Goal: Task Accomplishment & Management: Use online tool/utility

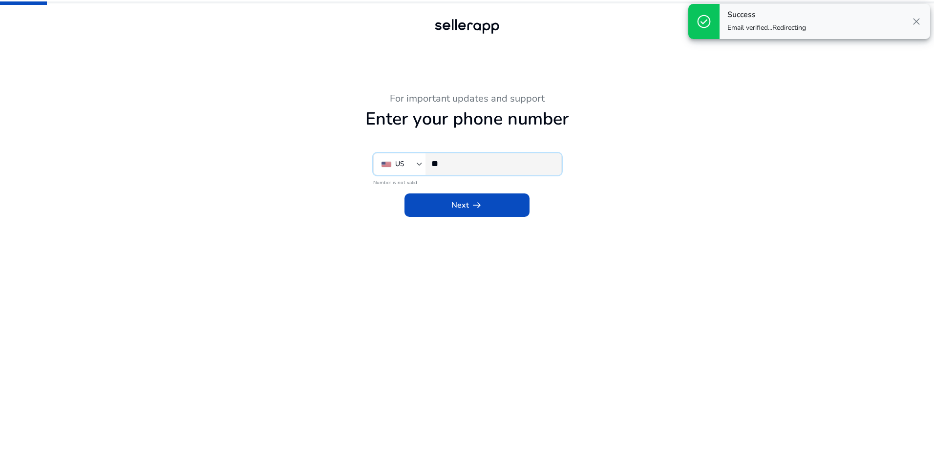
click at [491, 166] on input "**" at bounding box center [492, 163] width 122 height 11
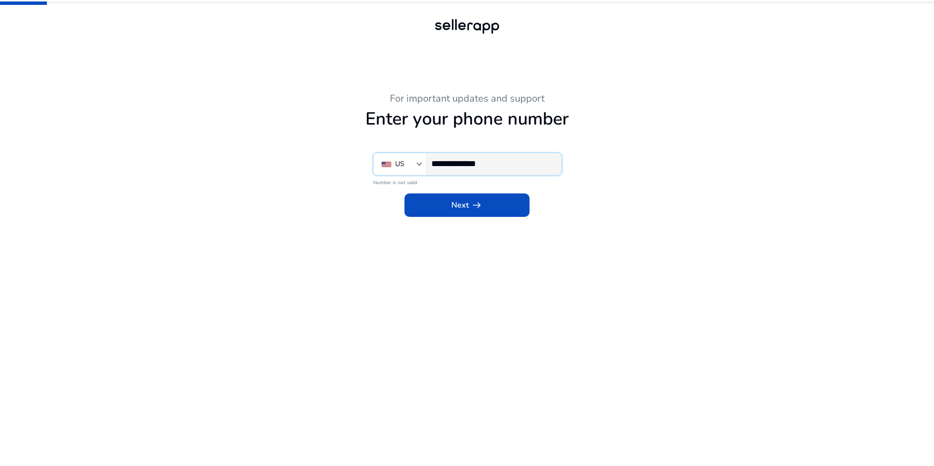
type input "**********"
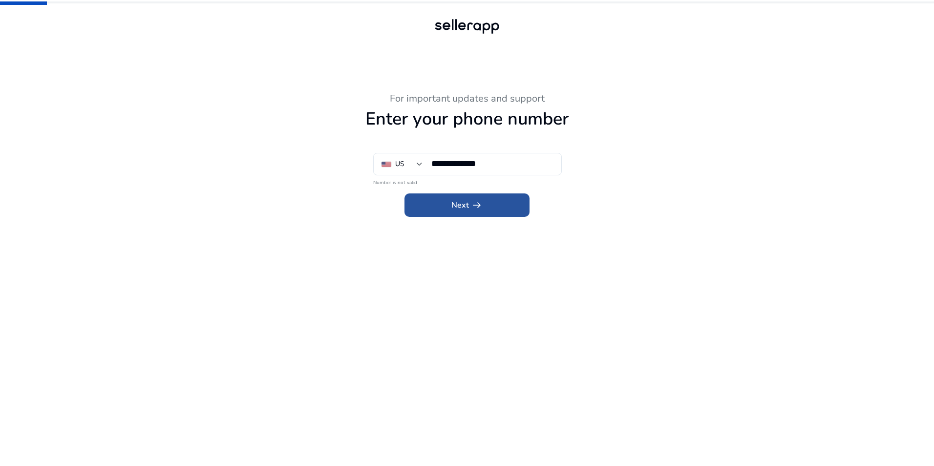
click at [470, 207] on app-icon "arrow_right_alt" at bounding box center [476, 205] width 14 height 12
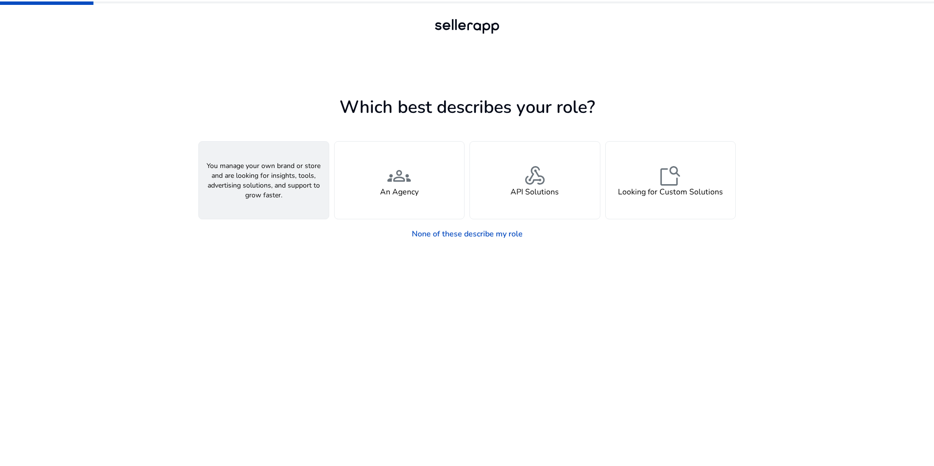
click at [275, 188] on h4 "A Seller" at bounding box center [263, 192] width 29 height 9
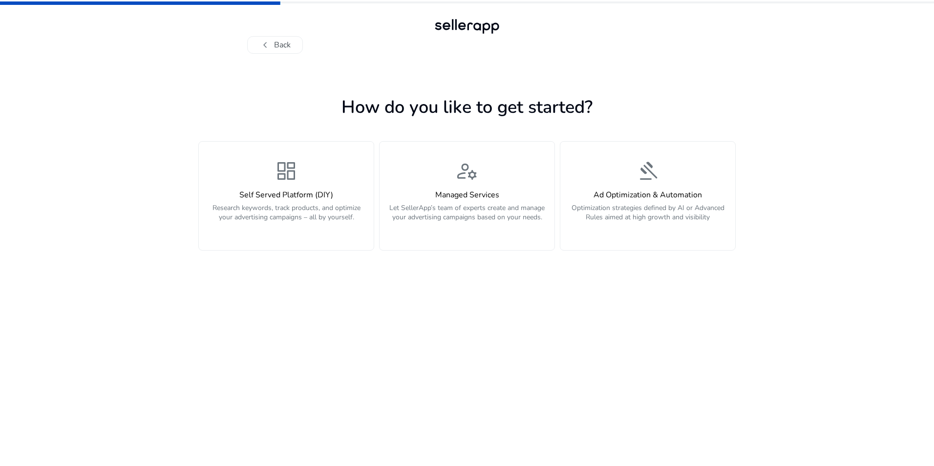
click at [275, 188] on div "dashboard Self Served Platform (DIY) Research keywords, track products, and opt…" at bounding box center [286, 195] width 163 height 73
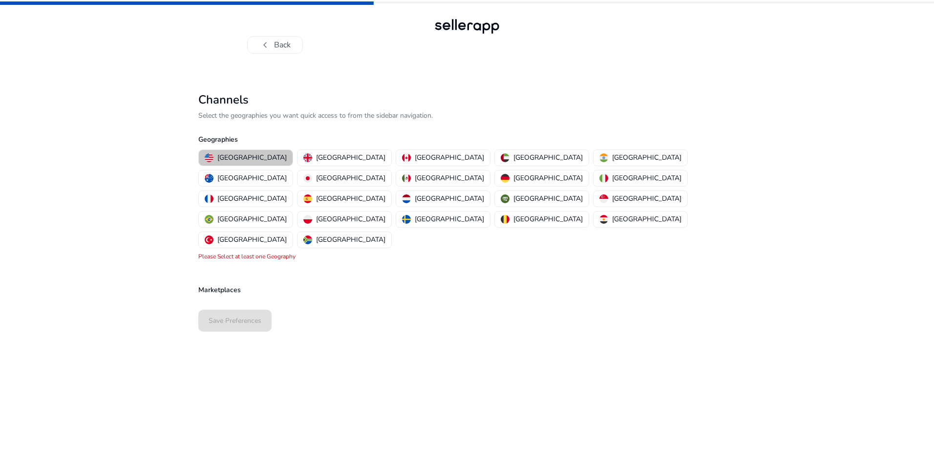
click at [249, 158] on p "United States" at bounding box center [251, 157] width 69 height 10
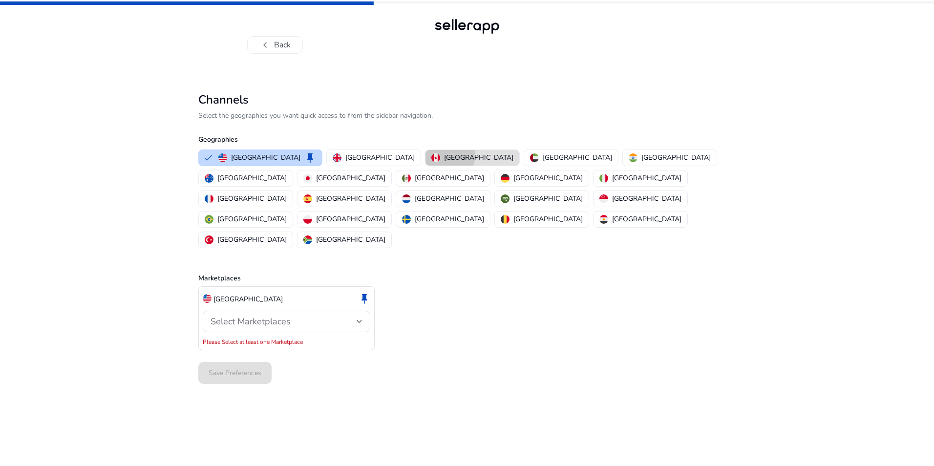
click at [444, 155] on p "[GEOGRAPHIC_DATA]" at bounding box center [478, 157] width 69 height 10
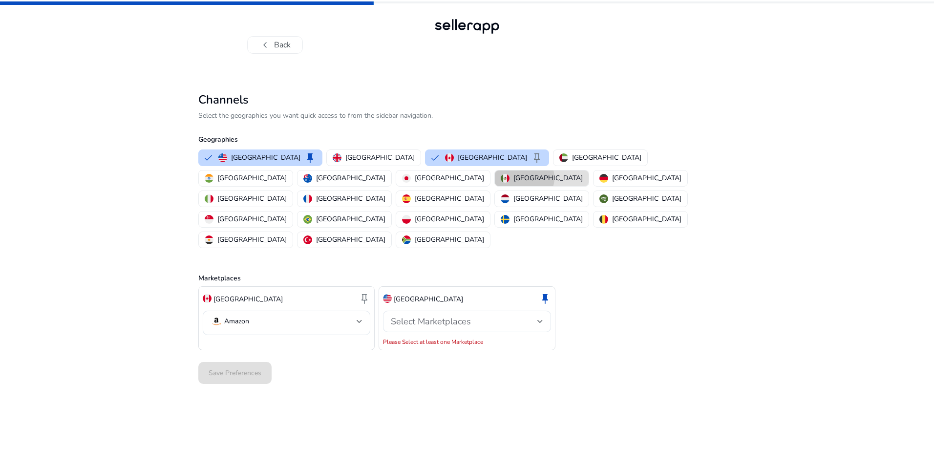
click at [514, 178] on p "[GEOGRAPHIC_DATA]" at bounding box center [548, 178] width 69 height 10
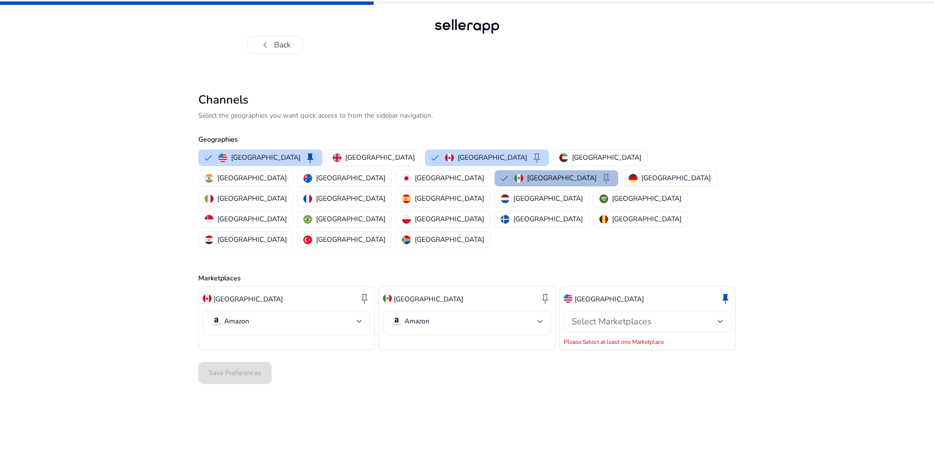
click at [714, 316] on div "Select Marketplaces" at bounding box center [645, 321] width 146 height 11
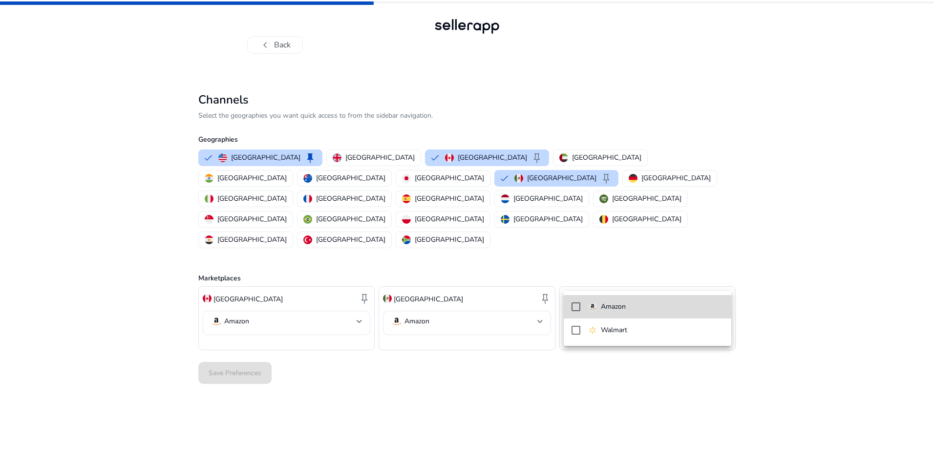
click at [666, 310] on span "Amazon" at bounding box center [655, 306] width 135 height 11
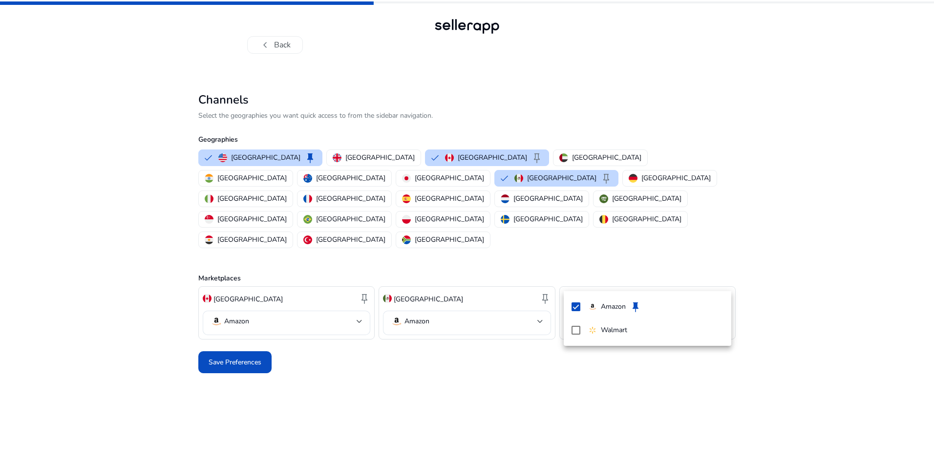
click at [241, 322] on div at bounding box center [467, 233] width 934 height 466
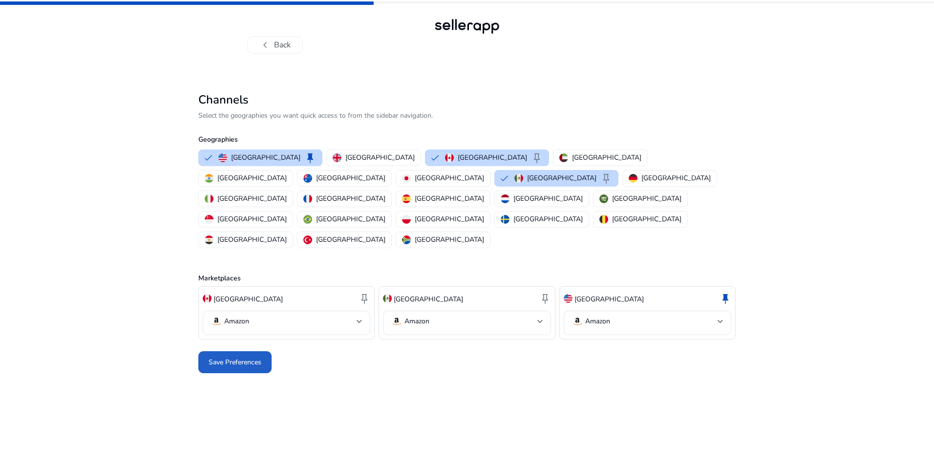
click at [241, 357] on span "Save Preferences" at bounding box center [235, 362] width 53 height 10
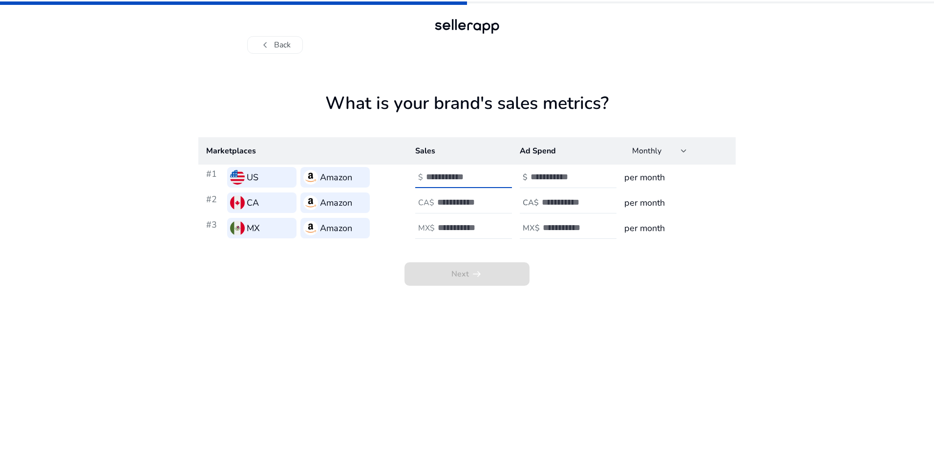
click at [462, 172] on input "number" at bounding box center [459, 177] width 66 height 11
type input "*"
click at [552, 172] on input "number" at bounding box center [564, 177] width 66 height 11
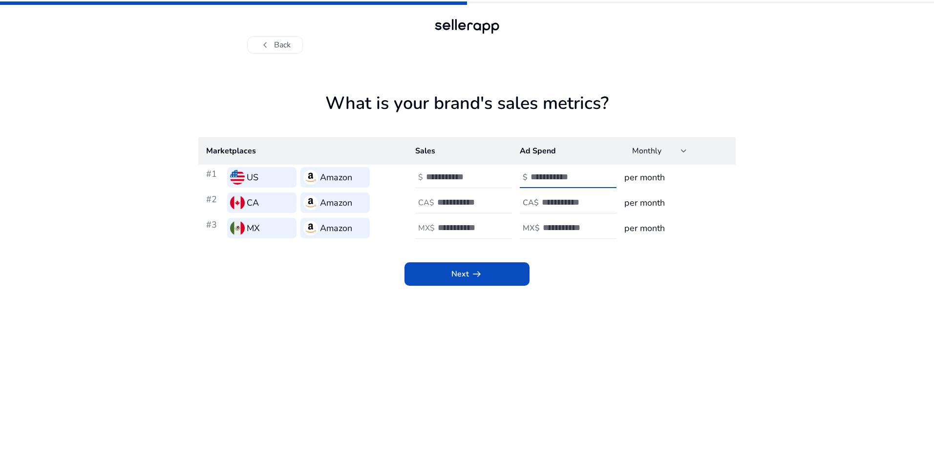
type input "*"
click at [467, 202] on input "number" at bounding box center [470, 202] width 66 height 11
type input "*"
click at [553, 198] on input "number" at bounding box center [575, 202] width 66 height 11
type input "*"
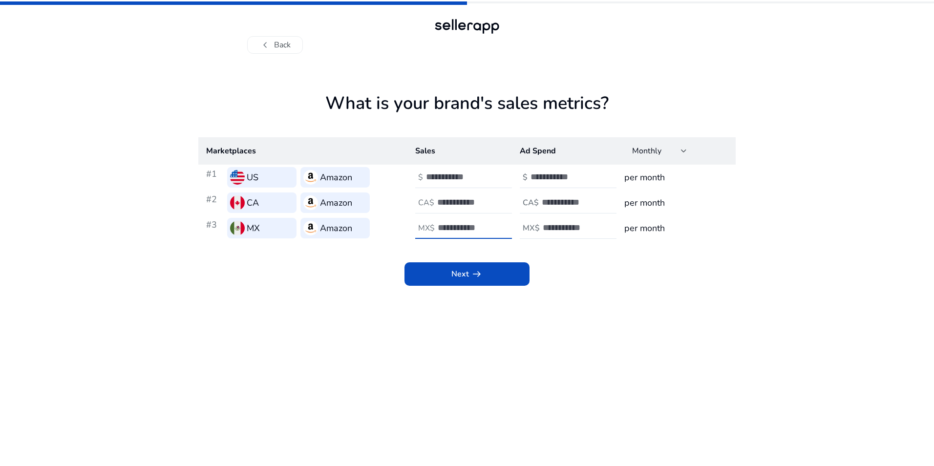
click at [470, 223] on input "number" at bounding box center [471, 227] width 66 height 11
type input "*"
click at [543, 223] on input "number" at bounding box center [576, 227] width 66 height 11
type input "*"
click at [471, 271] on span "arrow_right_alt" at bounding box center [477, 274] width 12 height 12
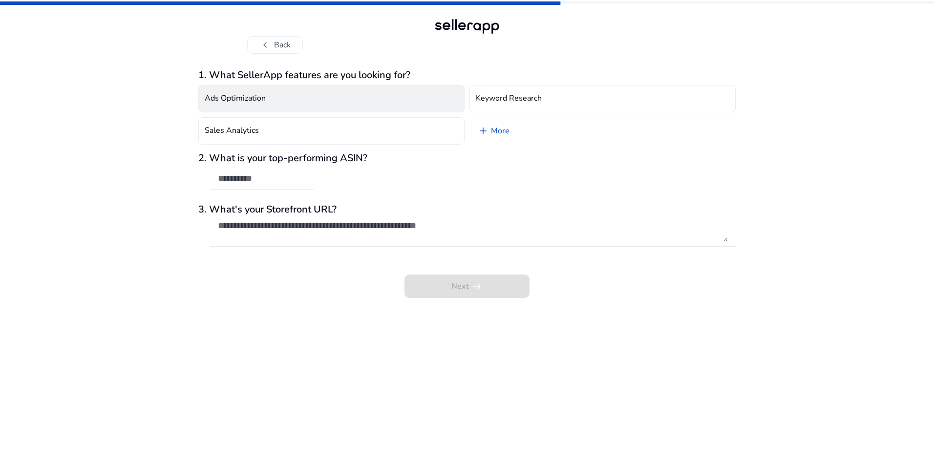
click at [367, 104] on button "Ads Optimization" at bounding box center [331, 98] width 266 height 27
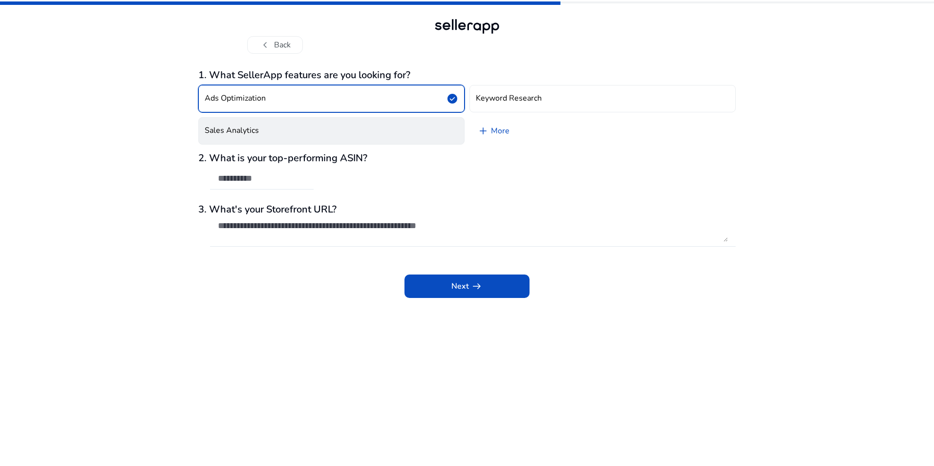
click at [364, 124] on button "Sales Analytics" at bounding box center [331, 130] width 266 height 27
click at [484, 128] on span "add" at bounding box center [483, 131] width 12 height 12
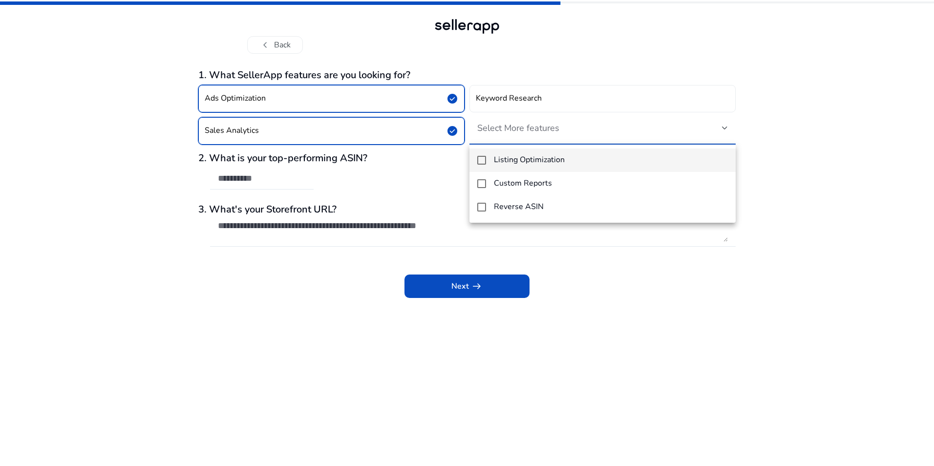
click at [486, 164] on mat-pseudo-checkbox at bounding box center [481, 160] width 9 height 9
drag, startPoint x: 483, startPoint y: 183, endPoint x: 482, endPoint y: 210, distance: 26.9
click at [482, 210] on div "Listing Optimization Custom Reports Reverse ASIN" at bounding box center [603, 184] width 266 height 78
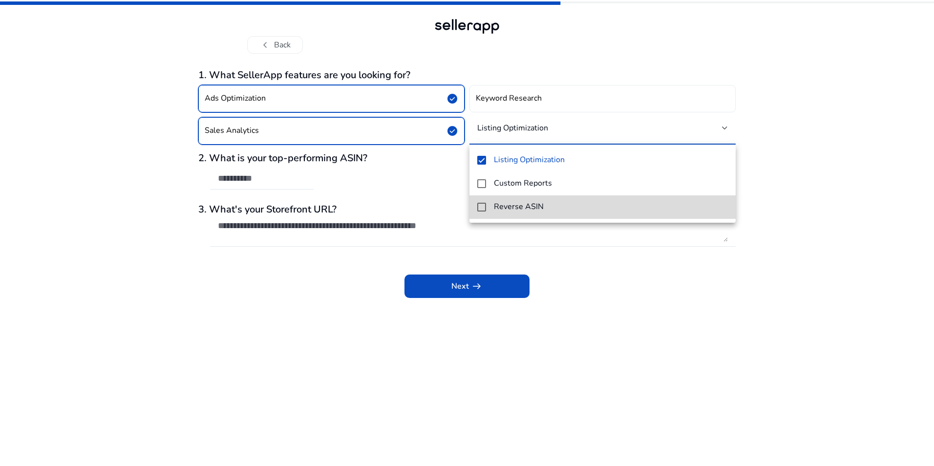
click at [482, 210] on mat-pseudo-checkbox at bounding box center [481, 207] width 9 height 9
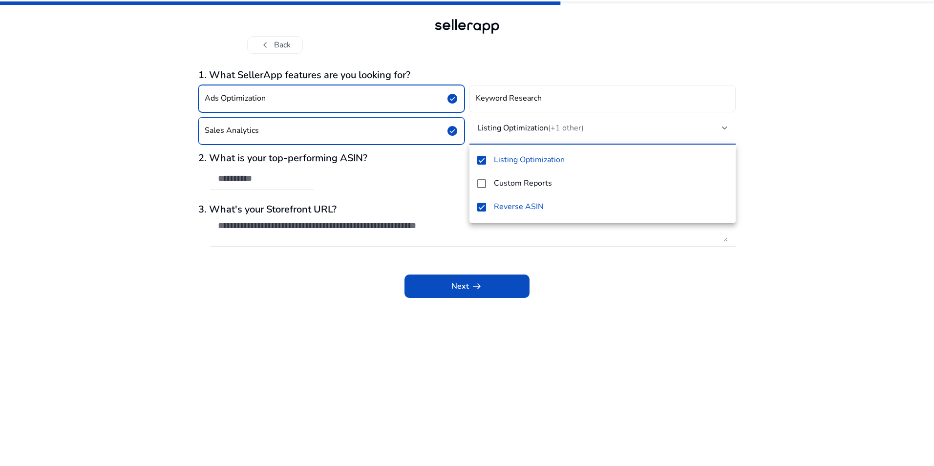
click at [513, 97] on div at bounding box center [467, 233] width 934 height 466
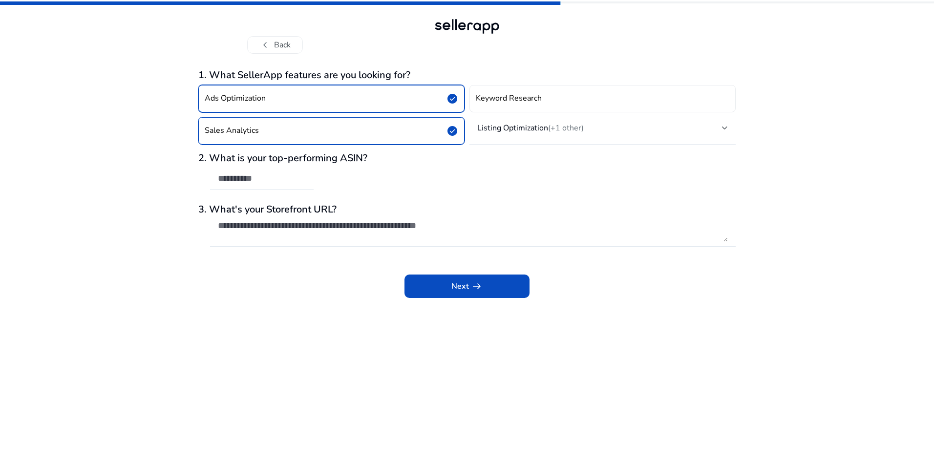
click at [513, 97] on h4 "Keyword Research" at bounding box center [509, 98] width 66 height 9
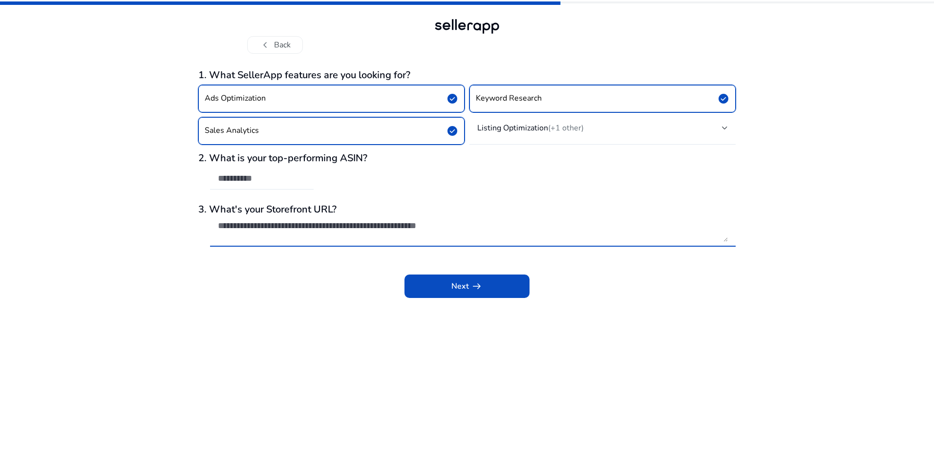
click at [384, 226] on textarea at bounding box center [473, 230] width 510 height 21
paste textarea "**********"
type textarea "*"
click at [432, 15] on div "chevron_left Back" at bounding box center [467, 27] width 934 height 54
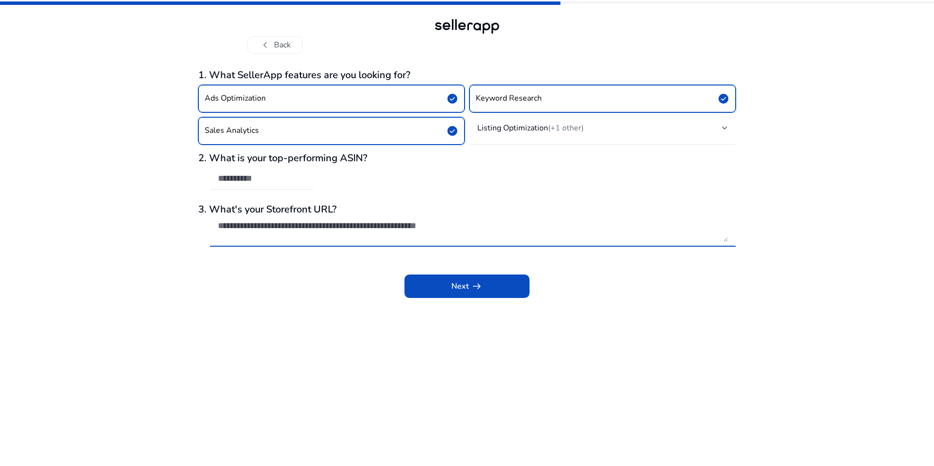
click at [318, 228] on textarea at bounding box center [473, 230] width 510 height 21
paste textarea "**********"
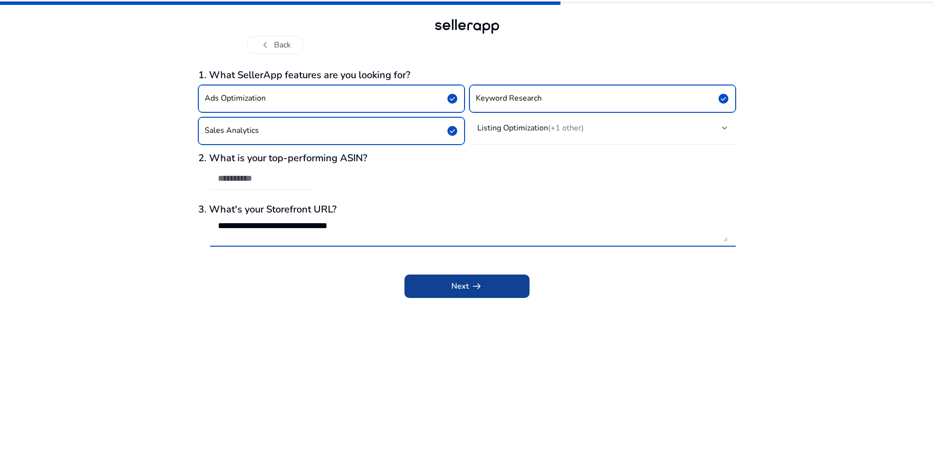
type textarea "**********"
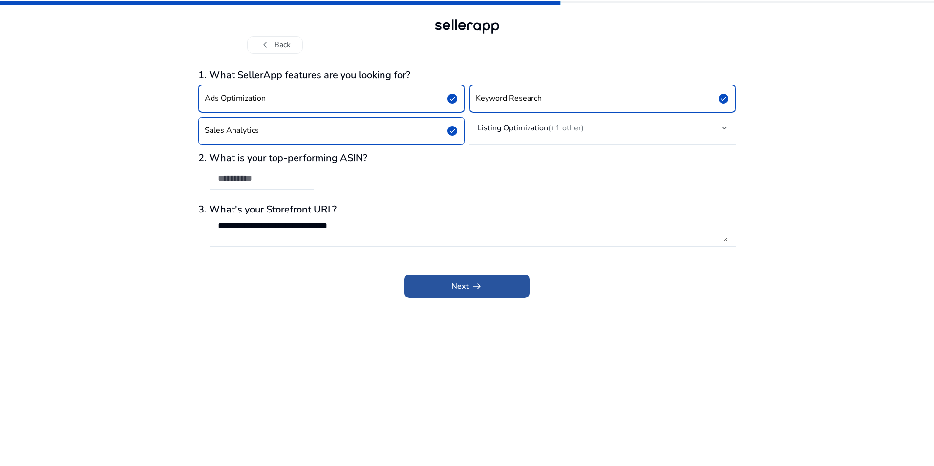
click at [456, 284] on span "Next arrow_right_alt" at bounding box center [466, 286] width 31 height 12
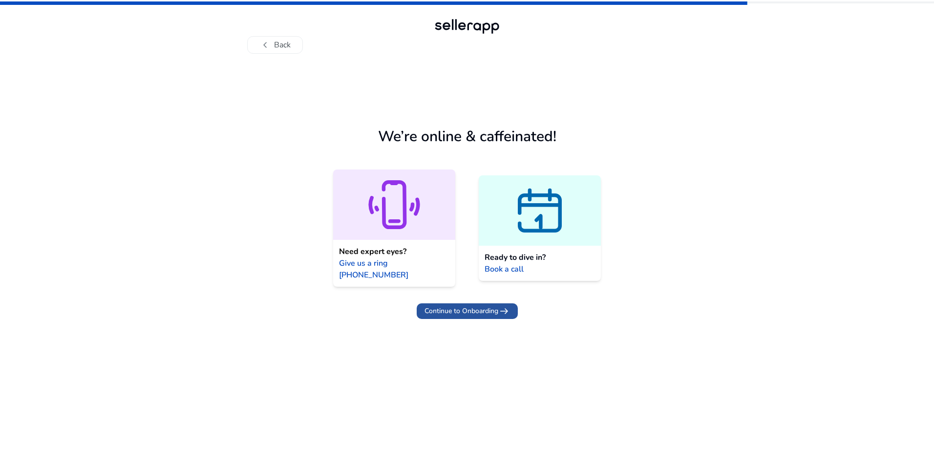
click at [464, 306] on span "Continue to Onboarding" at bounding box center [462, 311] width 74 height 10
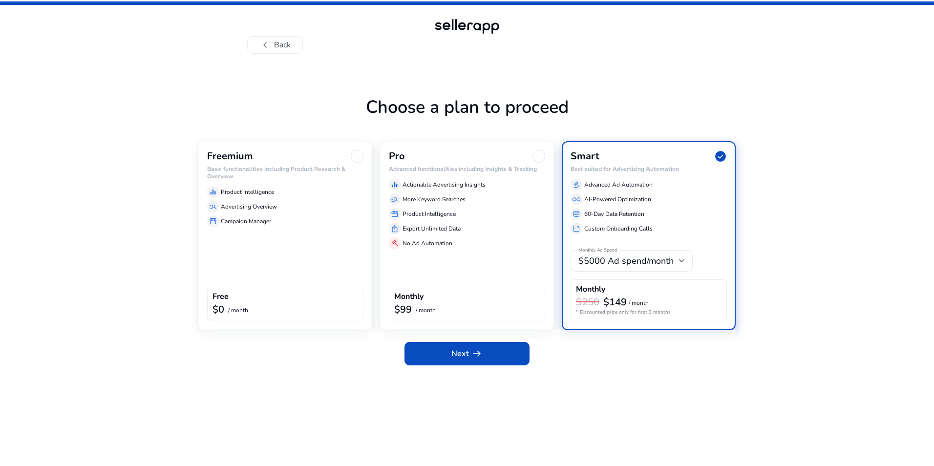
click at [288, 197] on div "equalizer Product Intelligence" at bounding box center [285, 192] width 156 height 12
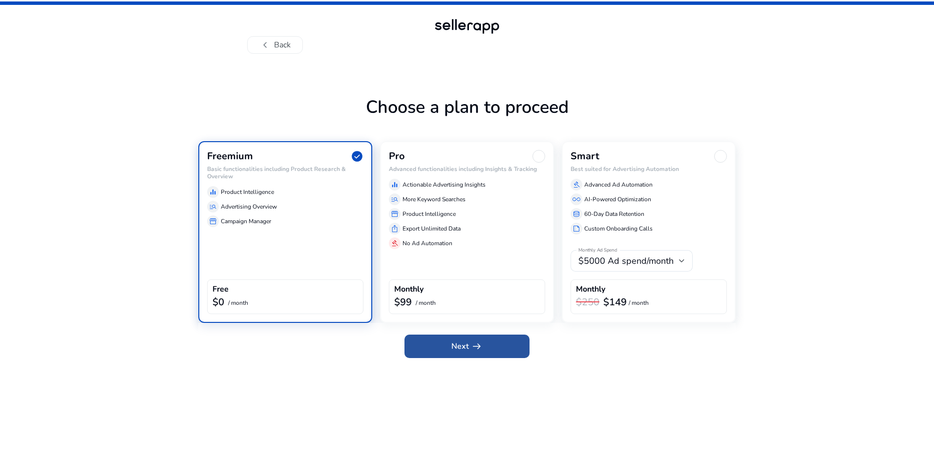
click at [474, 349] on span "arrow_right_alt" at bounding box center [477, 347] width 12 height 12
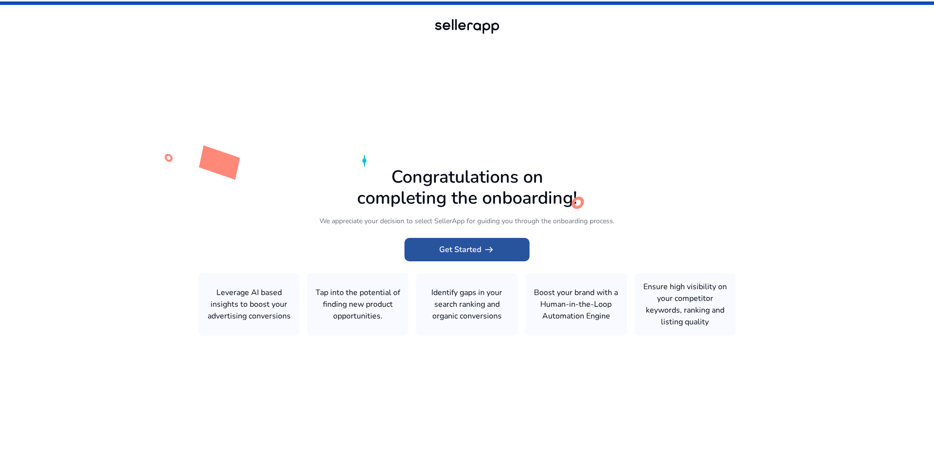
click at [465, 247] on span "Get Started arrow_right_alt" at bounding box center [467, 250] width 56 height 12
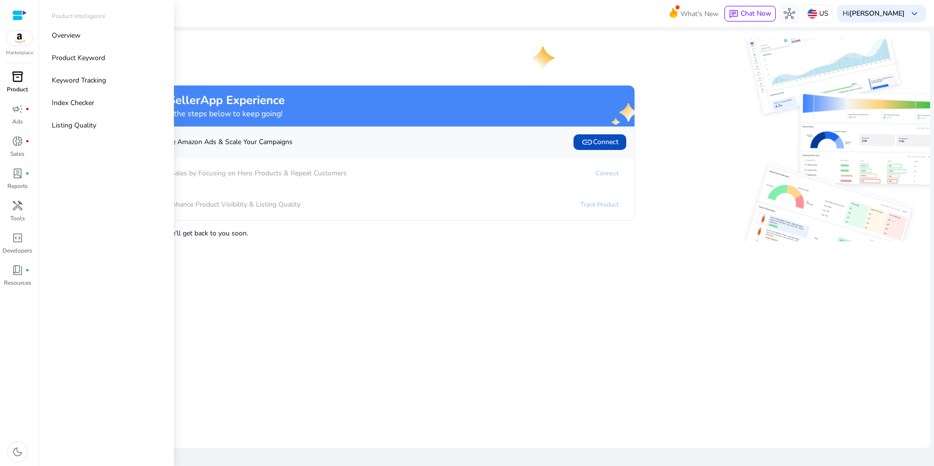
click at [15, 83] on span "inventory_2" at bounding box center [18, 77] width 12 height 12
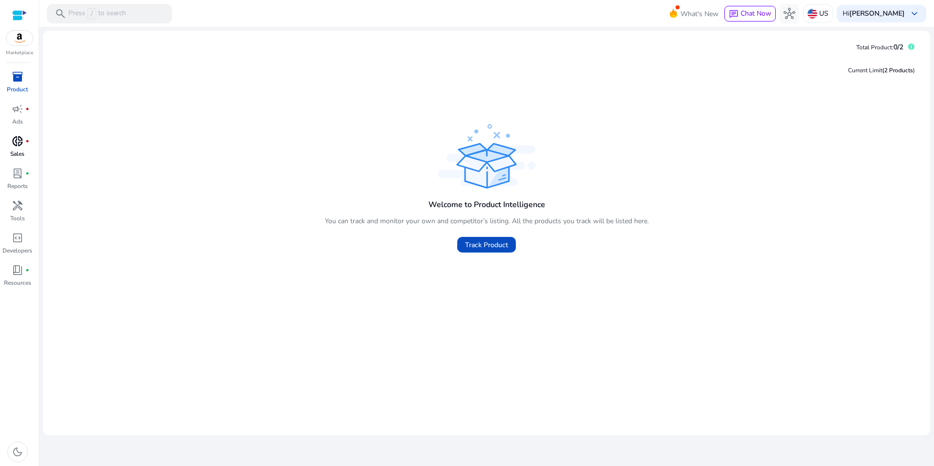
click at [25, 150] on link "donut_small fiber_manual_record Sales" at bounding box center [17, 149] width 35 height 32
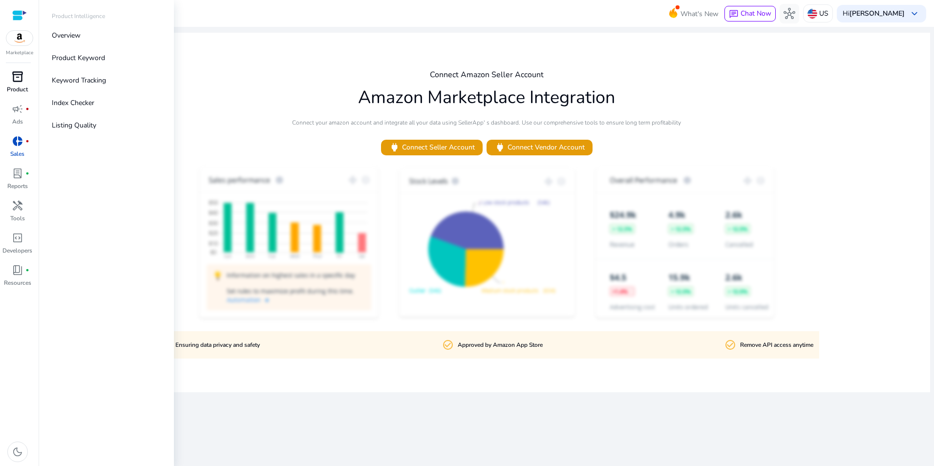
click at [21, 84] on div "inventory_2" at bounding box center [17, 77] width 27 height 16
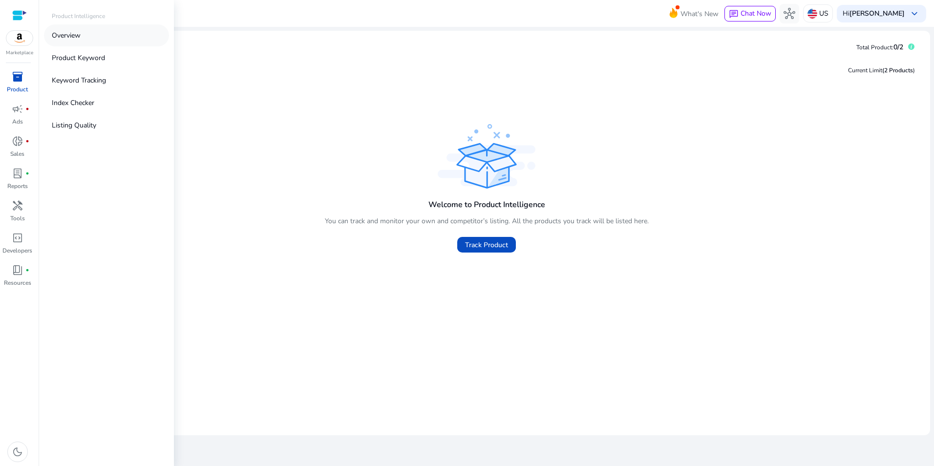
click at [83, 31] on link "Overview" at bounding box center [106, 35] width 125 height 22
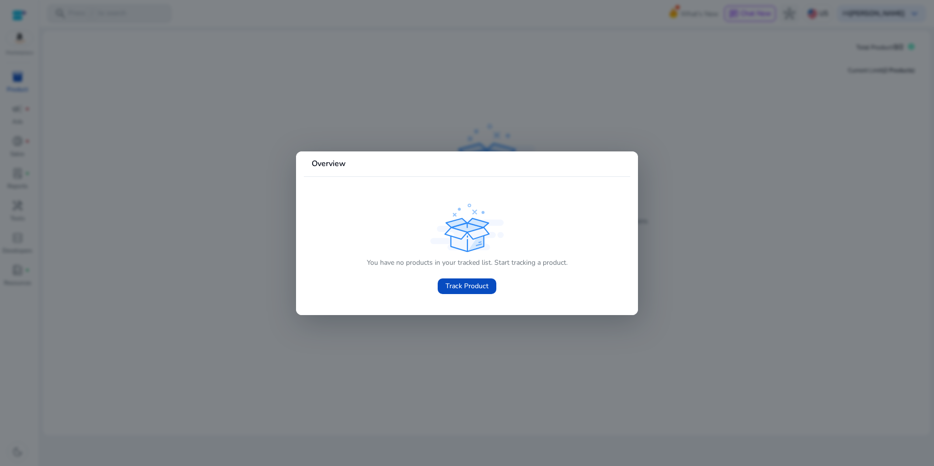
click at [274, 131] on div at bounding box center [467, 233] width 934 height 466
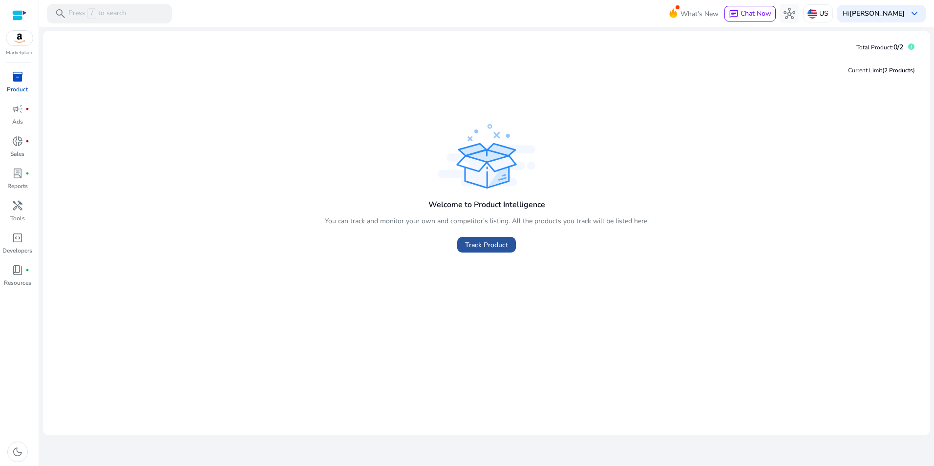
click at [482, 243] on span "Track Product" at bounding box center [486, 245] width 43 height 10
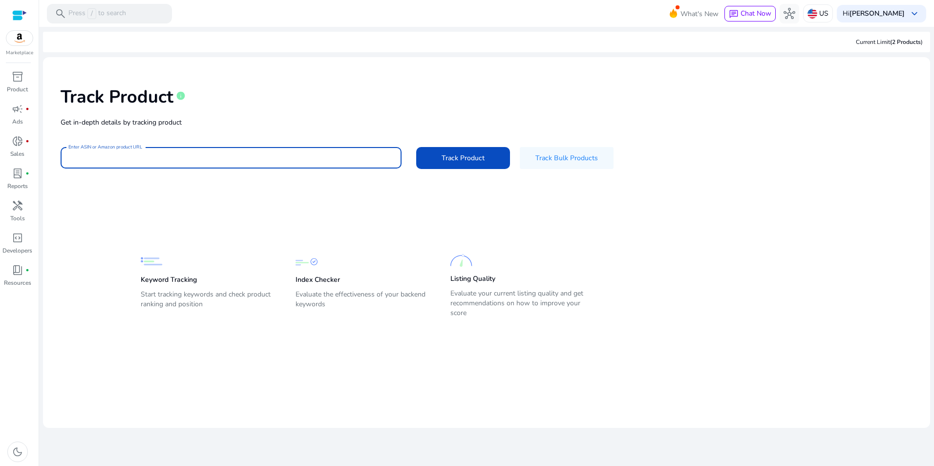
click at [260, 162] on input "Enter ASIN or Amazon product URL" at bounding box center [230, 157] width 325 height 11
type input "**********"
click at [414, 164] on div "**********" at bounding box center [487, 158] width 852 height 22
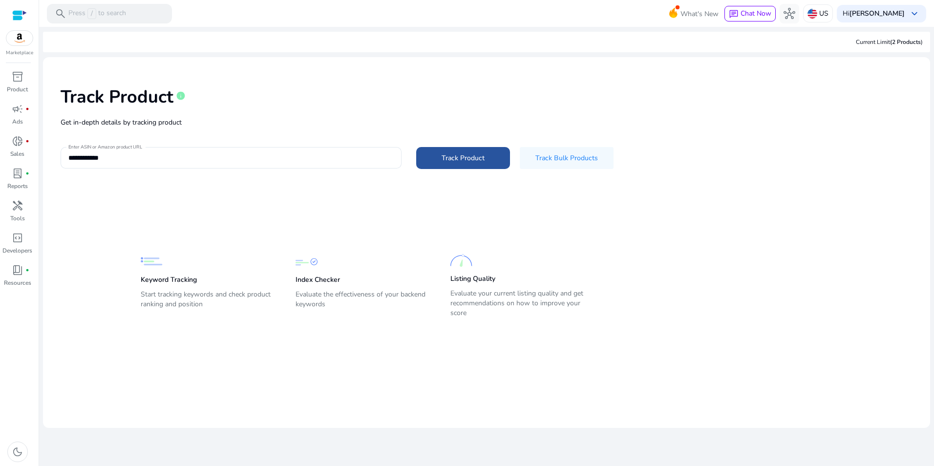
click at [451, 153] on span "Track Product" at bounding box center [463, 158] width 43 height 10
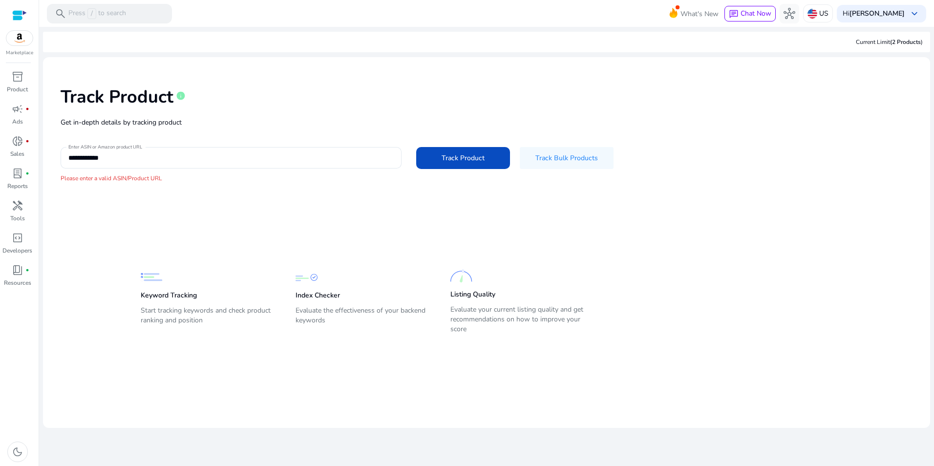
click at [242, 91] on div "Track Product info" at bounding box center [487, 95] width 852 height 40
click at [127, 11] on div "search Press / to search" at bounding box center [109, 14] width 125 height 20
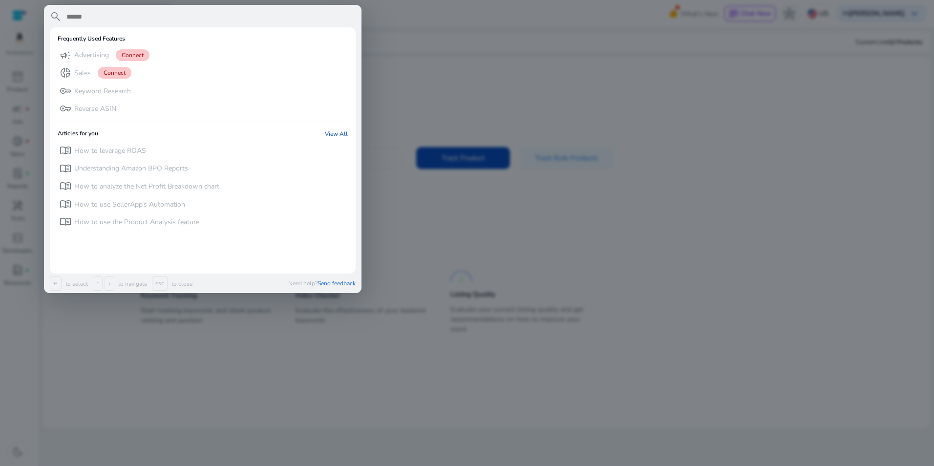
click at [127, 11] on input "text" at bounding box center [210, 17] width 290 height 12
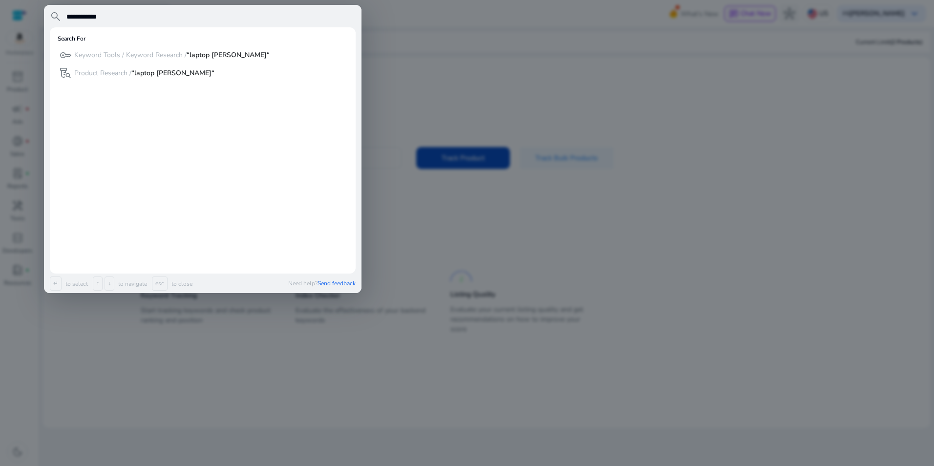
type input "**********"
click at [445, 39] on div at bounding box center [467, 233] width 934 height 466
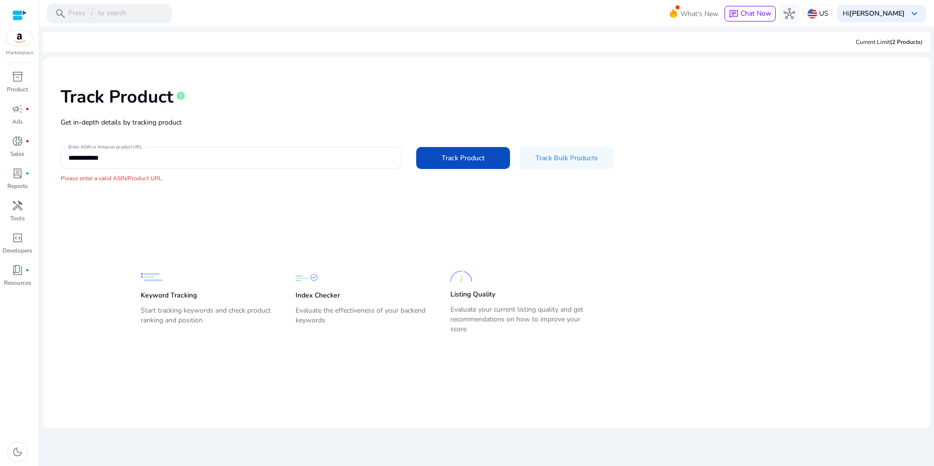
click at [245, 42] on div "Current Limit (2 Products )" at bounding box center [486, 42] width 887 height 21
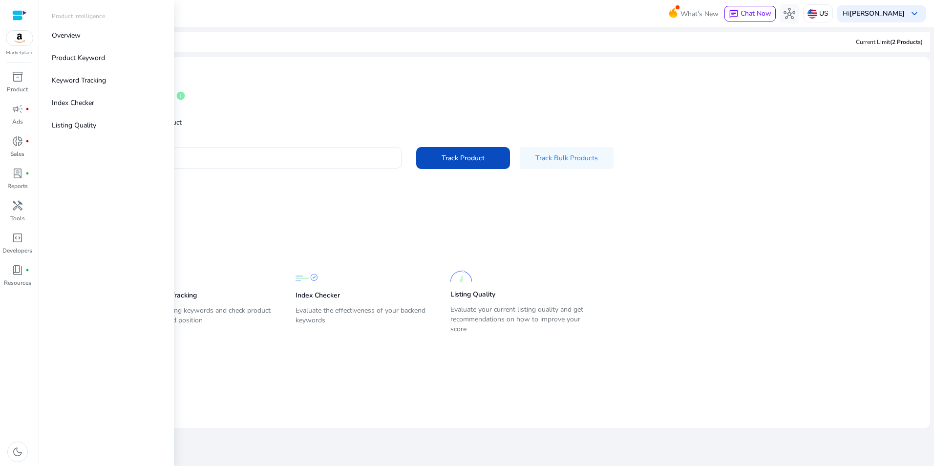
click at [18, 73] on span "inventory_2" at bounding box center [18, 77] width 12 height 12
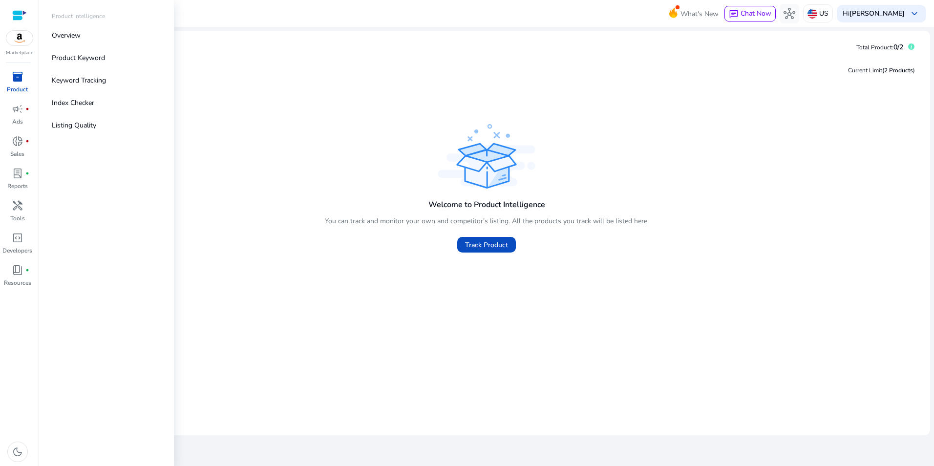
click at [19, 15] on div at bounding box center [19, 15] width 15 height 11
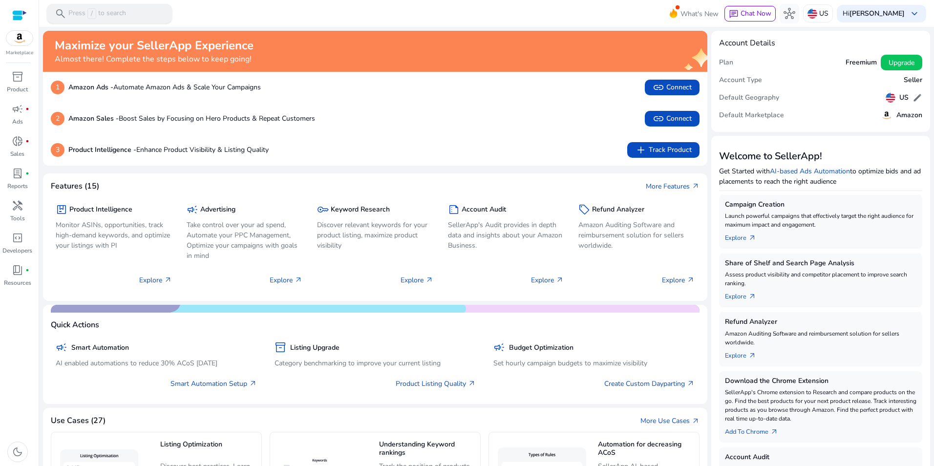
click at [126, 12] on div "search Press / to search" at bounding box center [109, 14] width 125 height 20
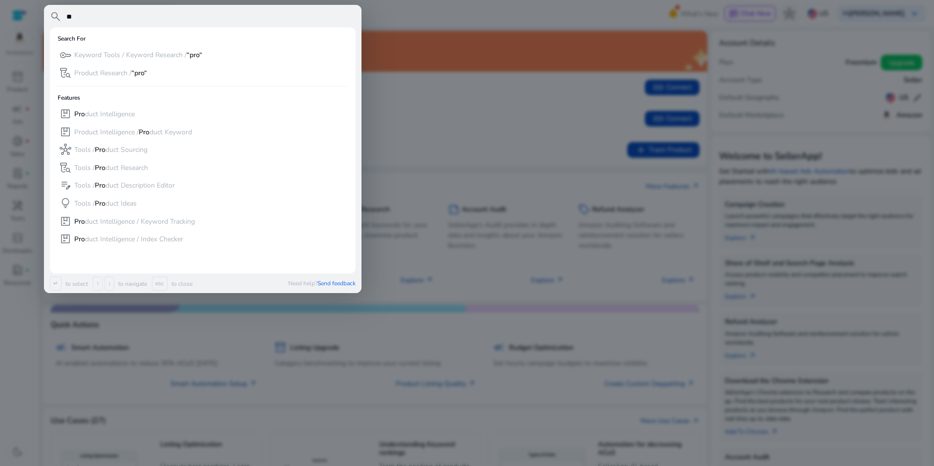
type input "*"
type input "**********"
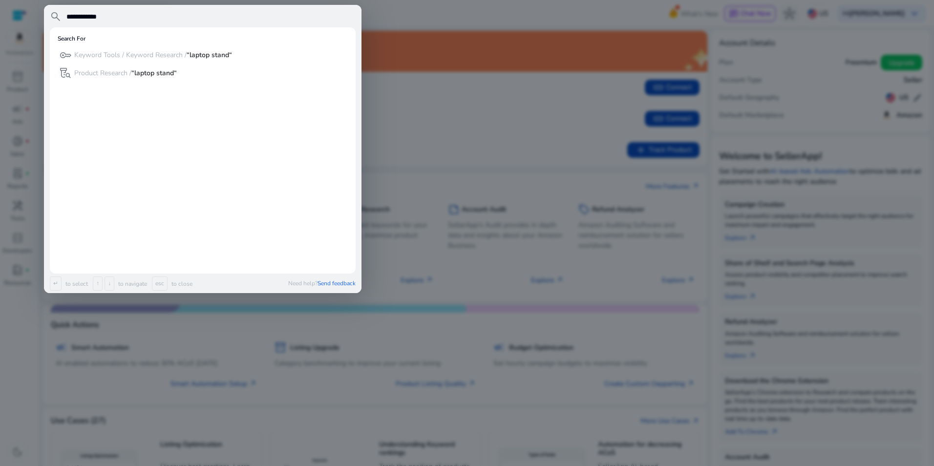
click at [454, 86] on div at bounding box center [467, 233] width 934 height 466
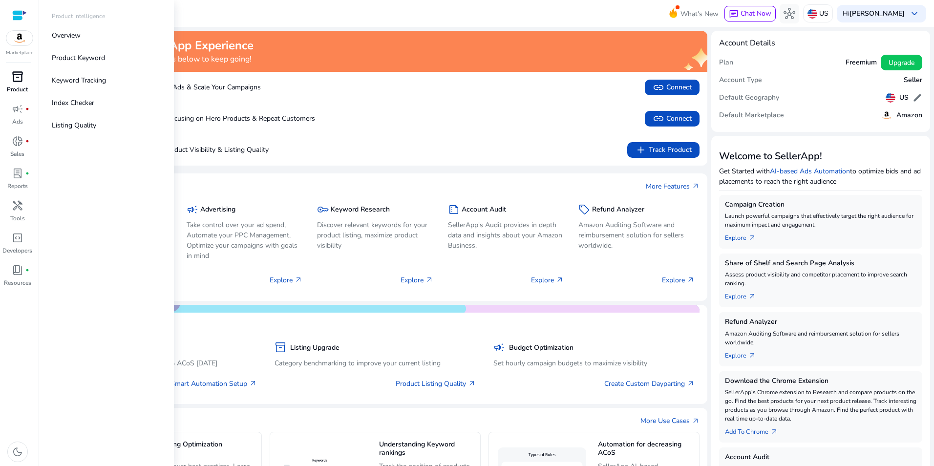
click at [21, 91] on p "Product" at bounding box center [17, 89] width 21 height 9
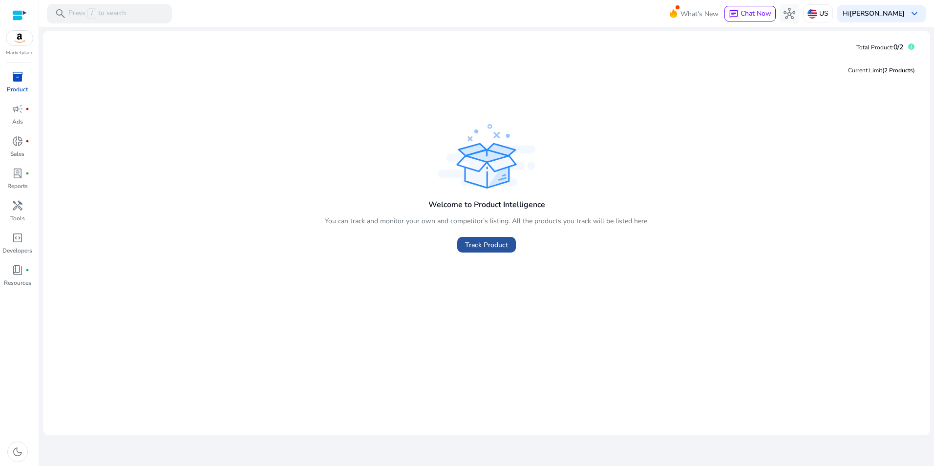
click at [480, 245] on span "Track Product" at bounding box center [486, 245] width 43 height 10
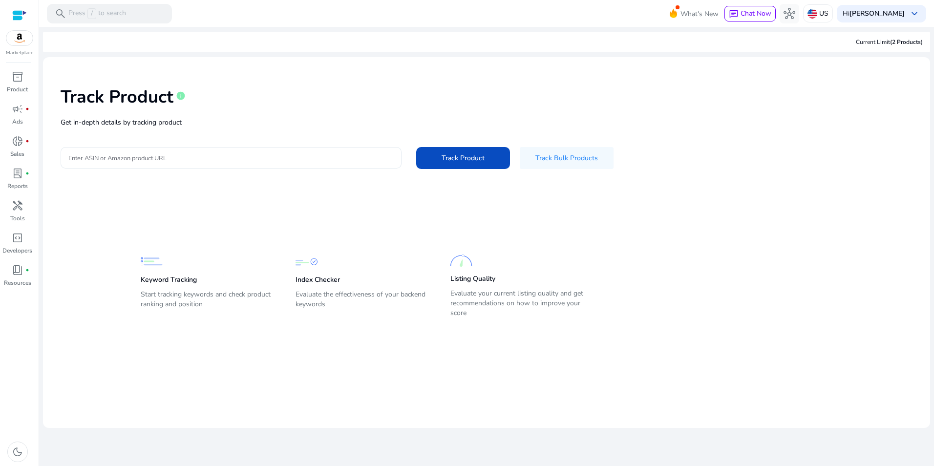
click at [254, 156] on input "Enter ASIN or Amazon product URL" at bounding box center [230, 157] width 325 height 11
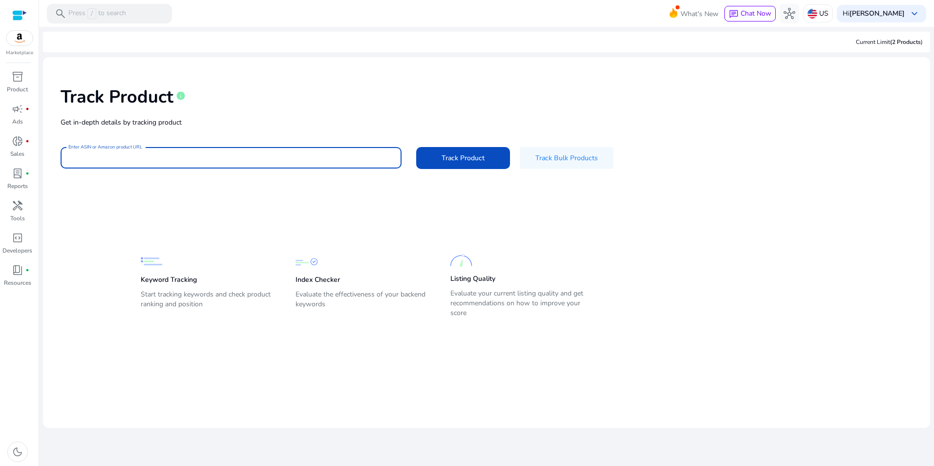
paste input "**********"
click at [254, 156] on input "**********" at bounding box center [230, 157] width 325 height 11
type input "*"
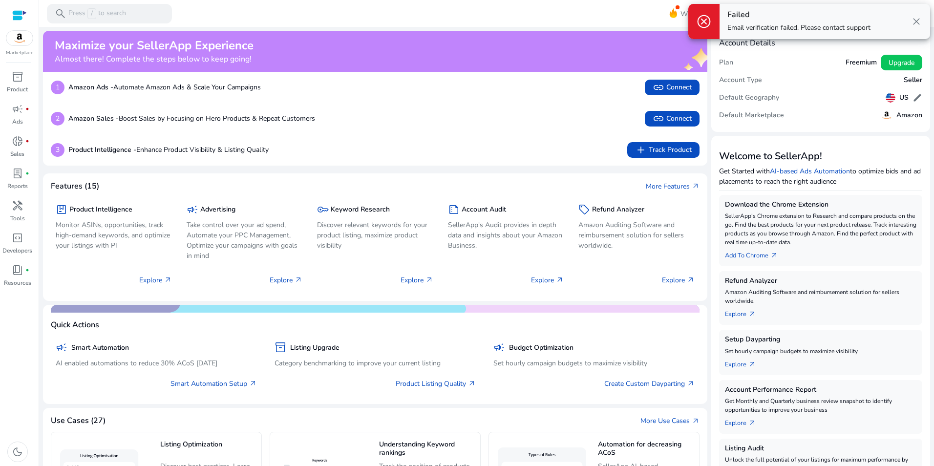
click at [139, 67] on div "Maximize your SellerApp Experience Almost there! Complete the steps below to ke…" at bounding box center [375, 51] width 665 height 41
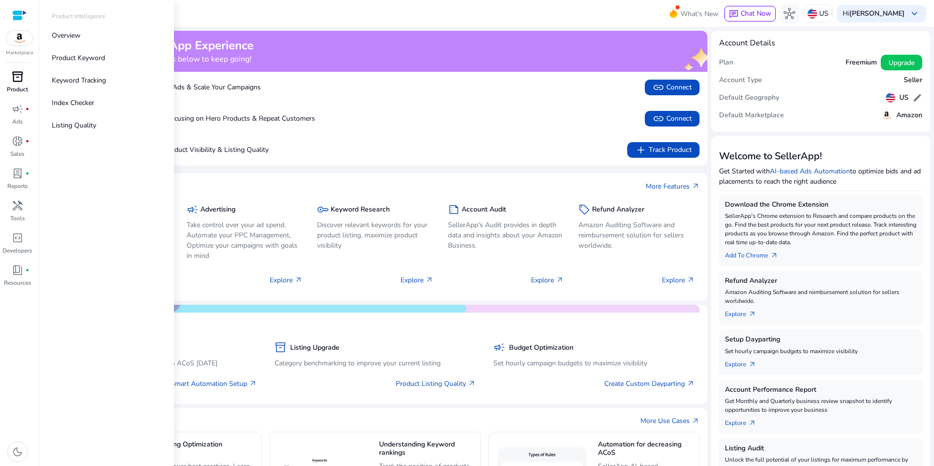
click at [20, 80] on span "inventory_2" at bounding box center [18, 77] width 12 height 12
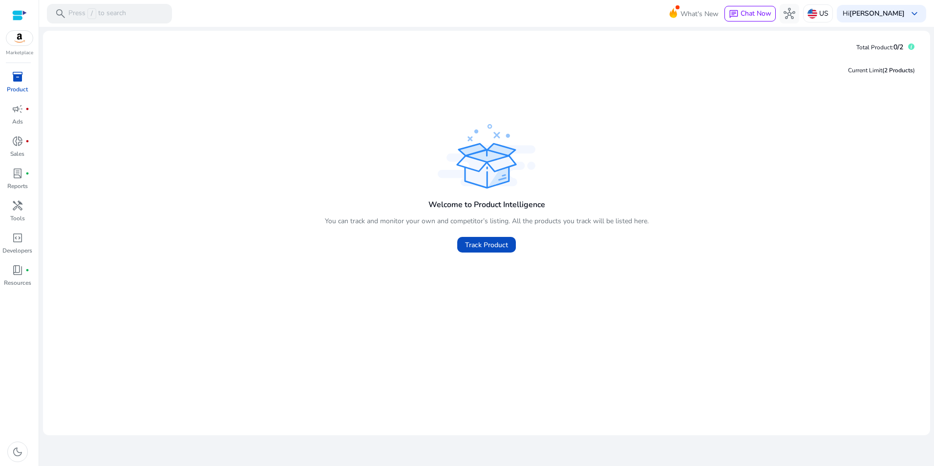
click at [301, 150] on div "Welcome to Product Intelligence You can track and monitor your own and competit…" at bounding box center [487, 190] width 872 height 136
click at [472, 244] on span "Track Product" at bounding box center [486, 245] width 43 height 10
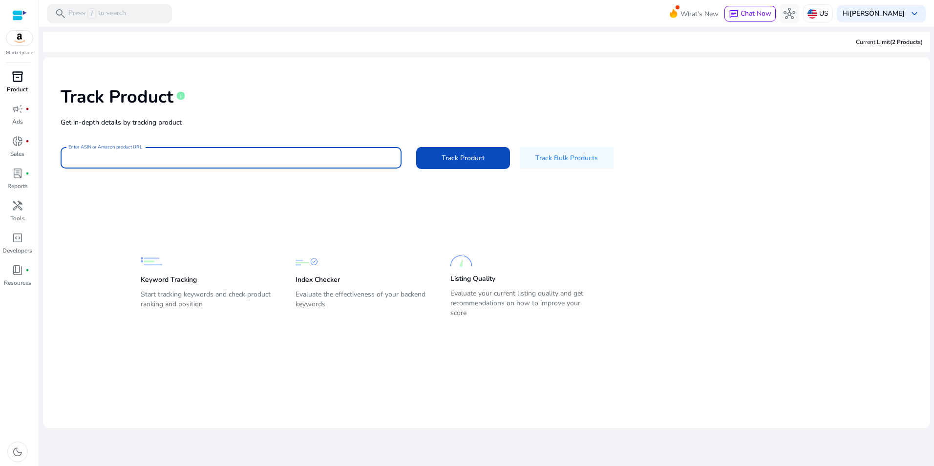
click at [250, 158] on input "Enter ASIN or Amazon product URL" at bounding box center [230, 157] width 325 height 11
paste input "**********"
click at [250, 158] on input "**********" at bounding box center [230, 157] width 325 height 11
click at [468, 156] on span "Track Product" at bounding box center [463, 158] width 43 height 10
type input "**********"
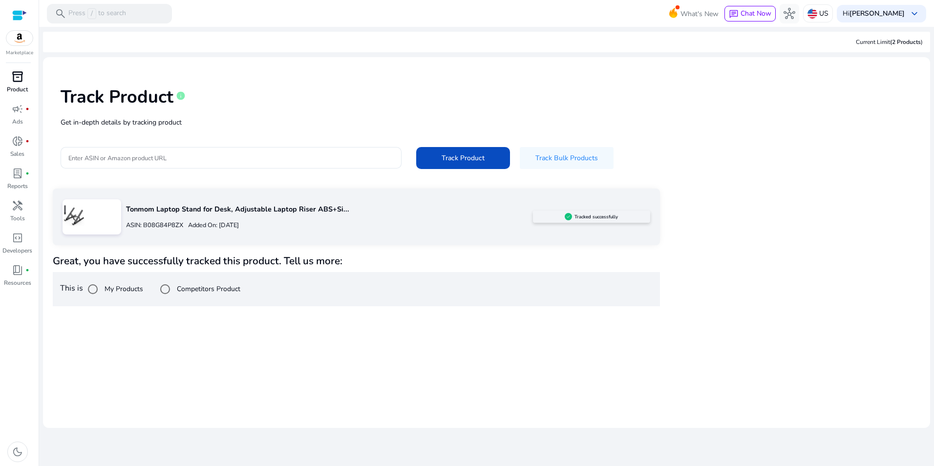
click at [186, 211] on p "Tonmom Laptop Stand for Desk, Adjustable Laptop Riser ABS+Si..." at bounding box center [329, 209] width 407 height 11
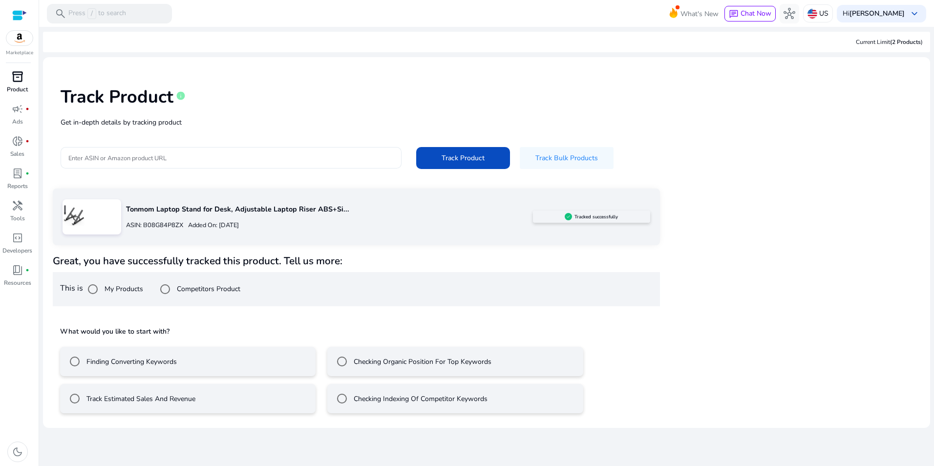
drag, startPoint x: 341, startPoint y: 149, endPoint x: 337, endPoint y: 164, distance: 15.6
click at [337, 164] on div at bounding box center [230, 157] width 325 height 21
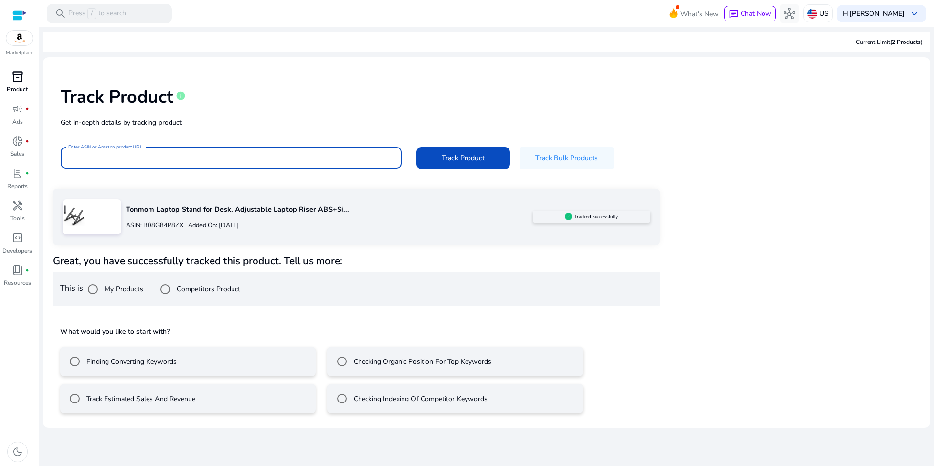
paste input "**********"
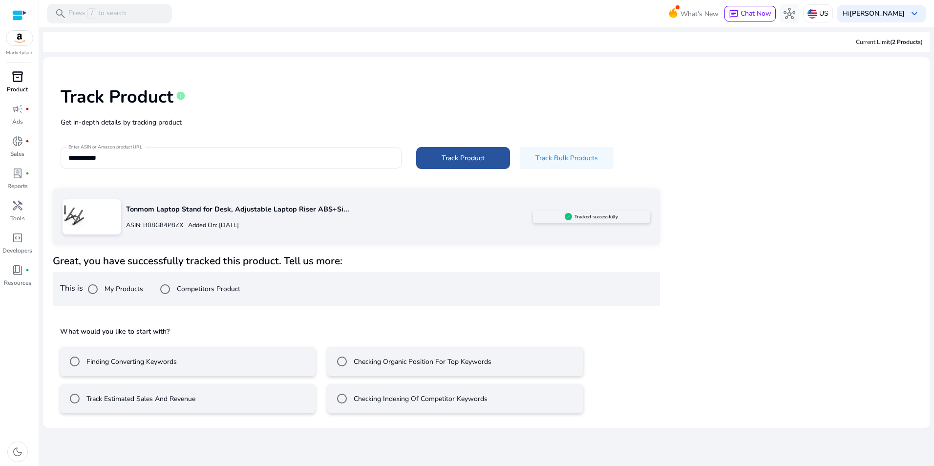
click at [467, 156] on span "Track Product" at bounding box center [463, 158] width 43 height 10
type input "**********"
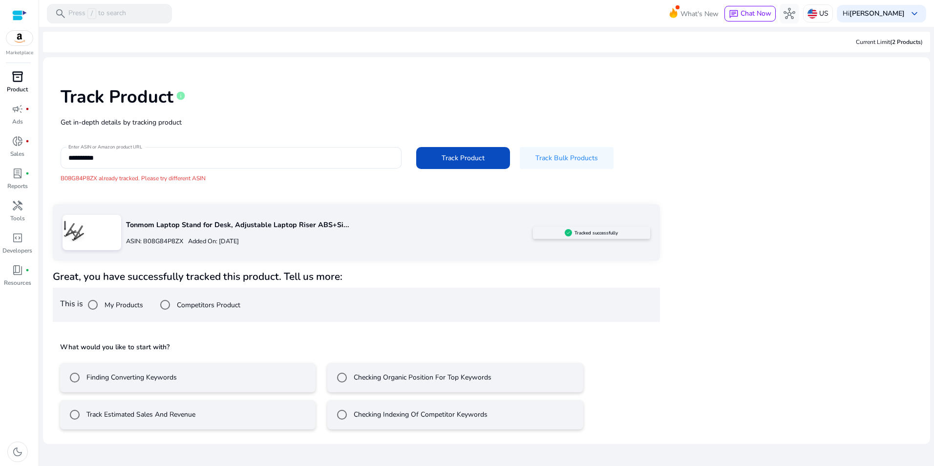
click at [81, 97] on h1 "Track Product" at bounding box center [117, 96] width 113 height 21
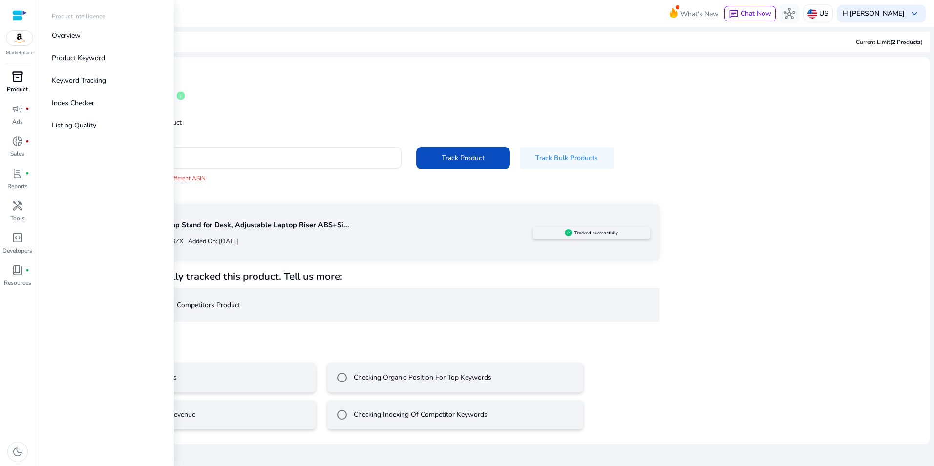
click at [19, 79] on span "inventory_2" at bounding box center [18, 77] width 12 height 12
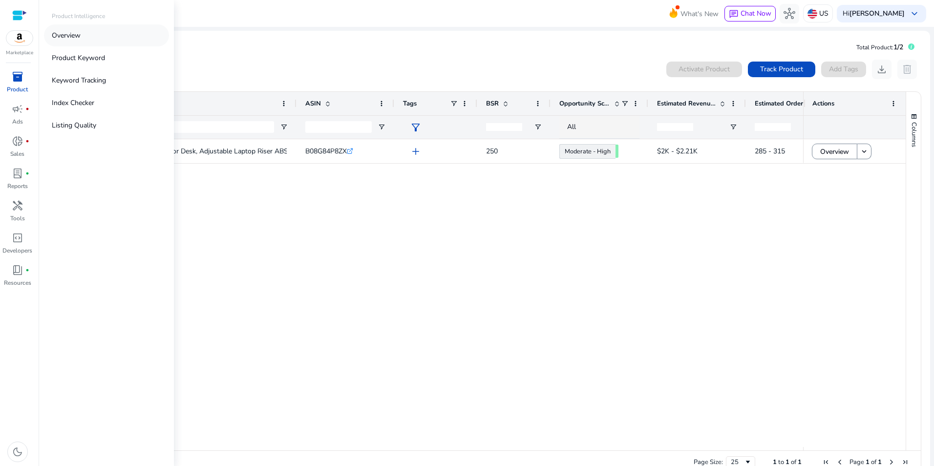
click at [77, 36] on p "Overview" at bounding box center [66, 35] width 29 height 10
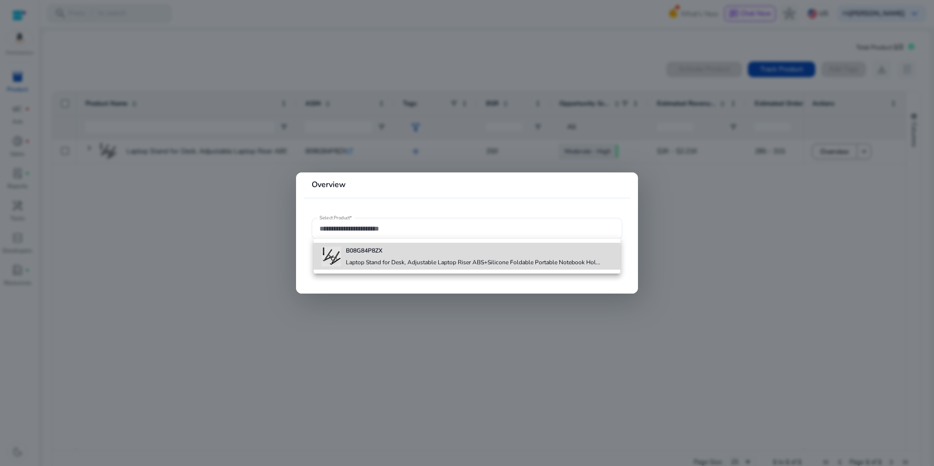
click at [363, 262] on h4 "Laptop Stand for Desk, Adjustable Laptop Riser ABS+Silicone Foldable Portable N…" at bounding box center [473, 262] width 255 height 8
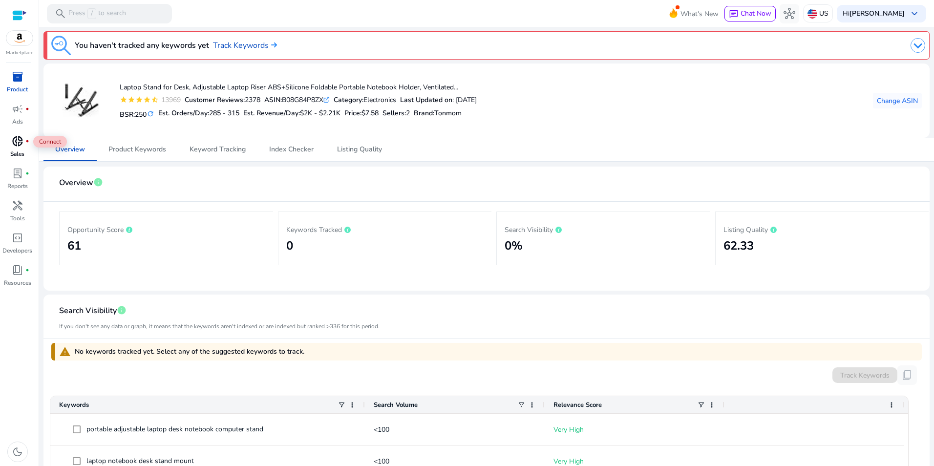
click at [23, 145] on span "donut_small" at bounding box center [18, 141] width 12 height 12
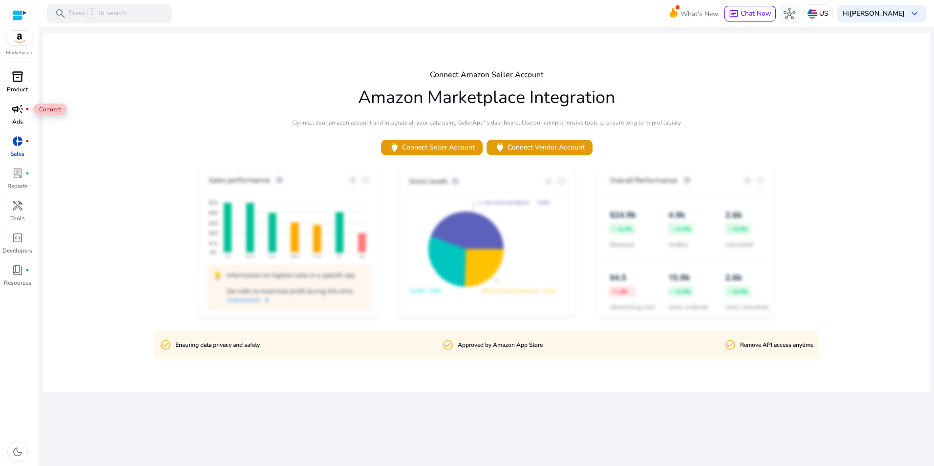
click at [20, 111] on span "campaign" at bounding box center [18, 109] width 12 height 12
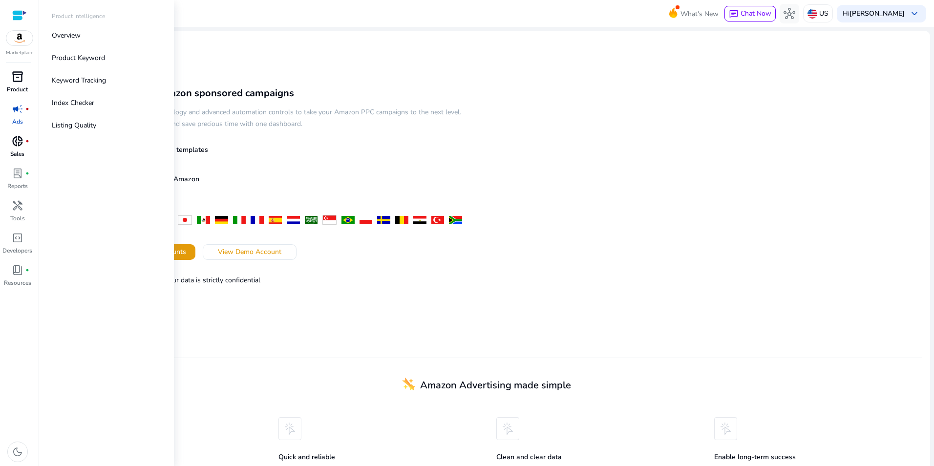
click at [19, 77] on span "inventory_2" at bounding box center [18, 77] width 12 height 12
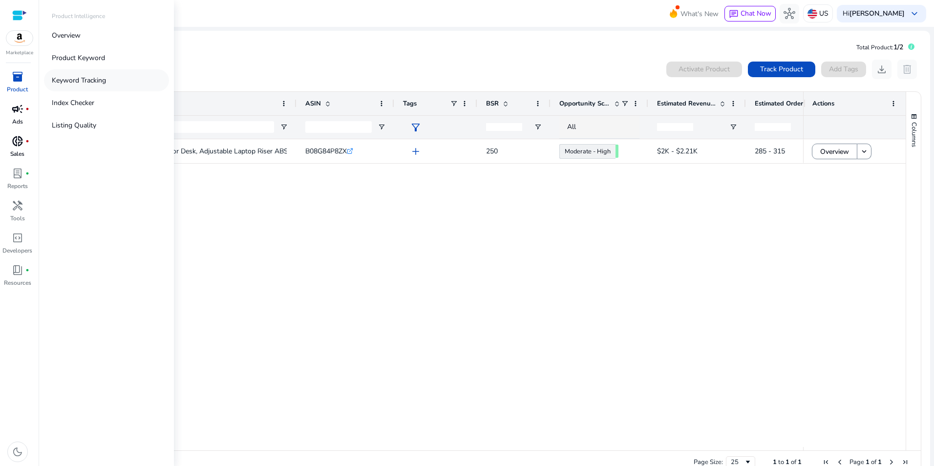
click at [100, 84] on p "Keyword Tracking" at bounding box center [79, 80] width 54 height 10
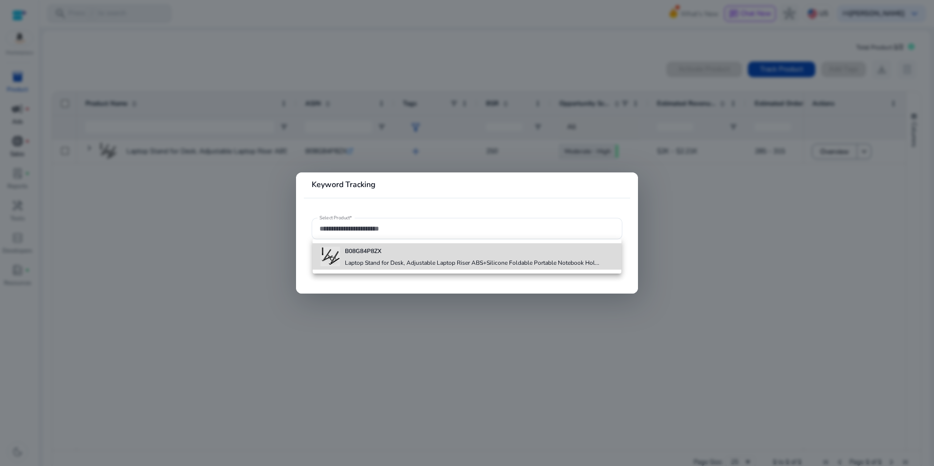
click at [355, 258] on div "B08G84P8ZX Laptop Stand for Desk, Adjustable Laptop Riser ABS+Silicone Foldable…" at bounding box center [472, 256] width 255 height 26
type input "**********"
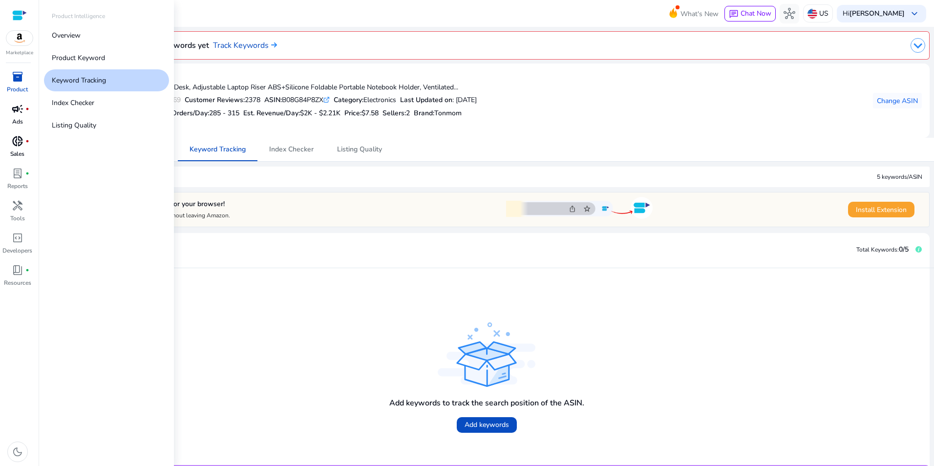
click at [18, 83] on span "inventory_2" at bounding box center [18, 77] width 12 height 12
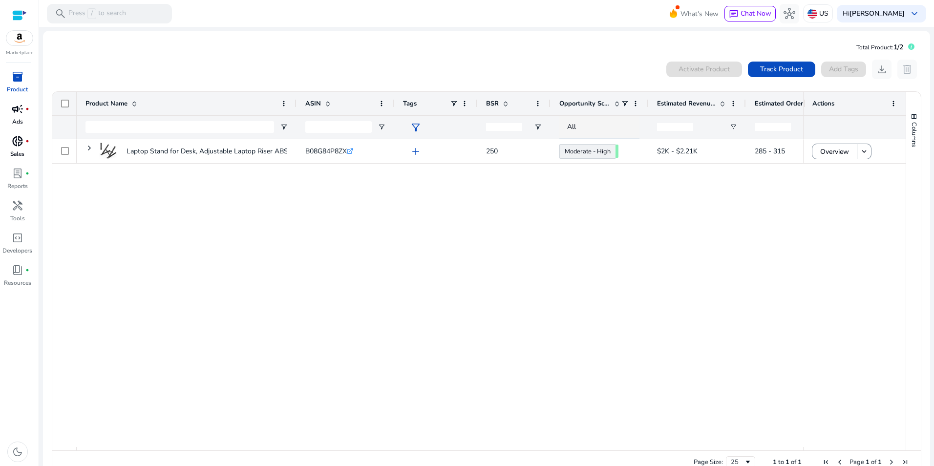
click at [287, 251] on div "Laptop Stand for Desk, Adjustable Laptop Riser ABS+Silicone Foldable... B08G84P…" at bounding box center [440, 293] width 727 height 308
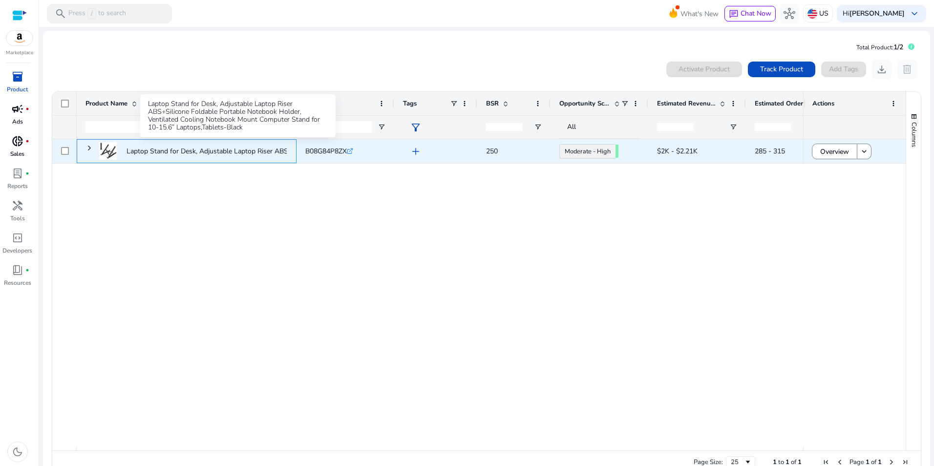
click at [196, 152] on p "Laptop Stand for Desk, Adjustable Laptop Riser ABS+Silicone Foldable..." at bounding box center [238, 151] width 222 height 20
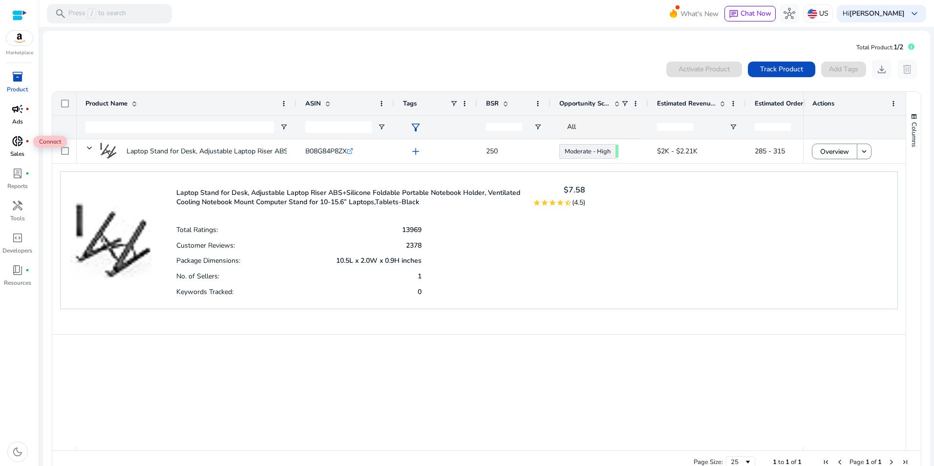
click at [16, 144] on span "donut_small" at bounding box center [18, 141] width 12 height 12
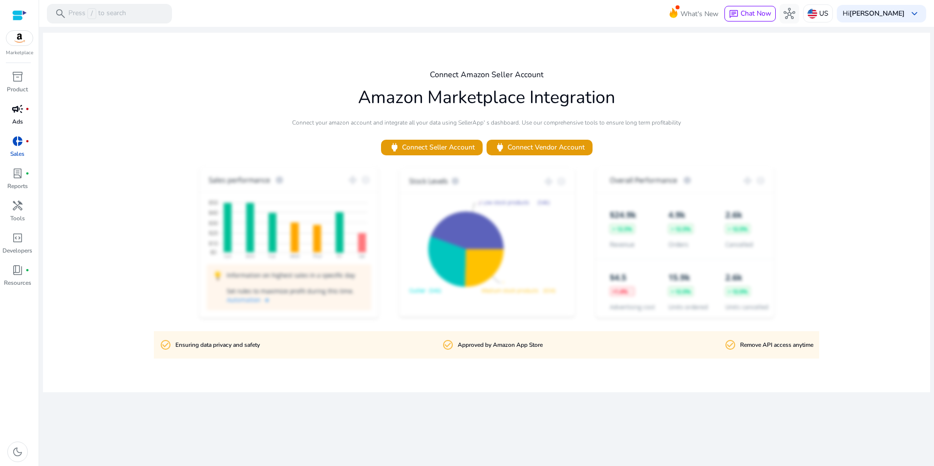
click at [18, 14] on div at bounding box center [19, 15] width 15 height 11
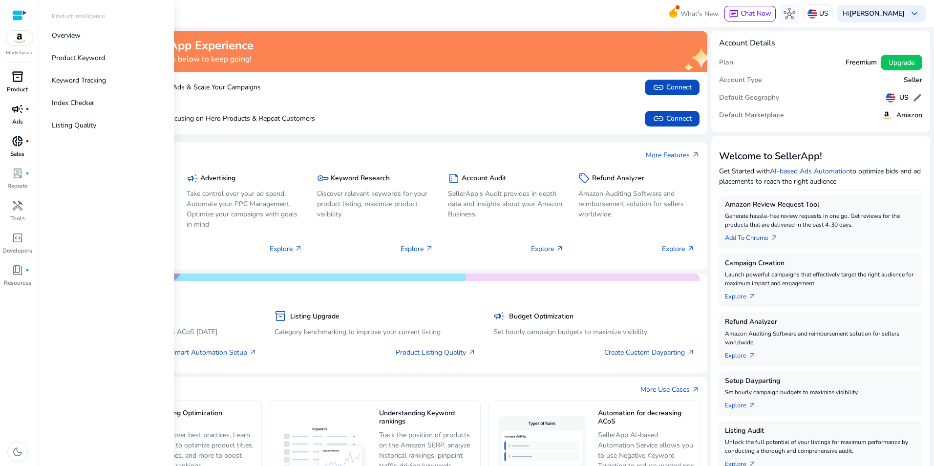
click at [19, 75] on span "inventory_2" at bounding box center [18, 77] width 12 height 12
